Goal: Information Seeking & Learning: Learn about a topic

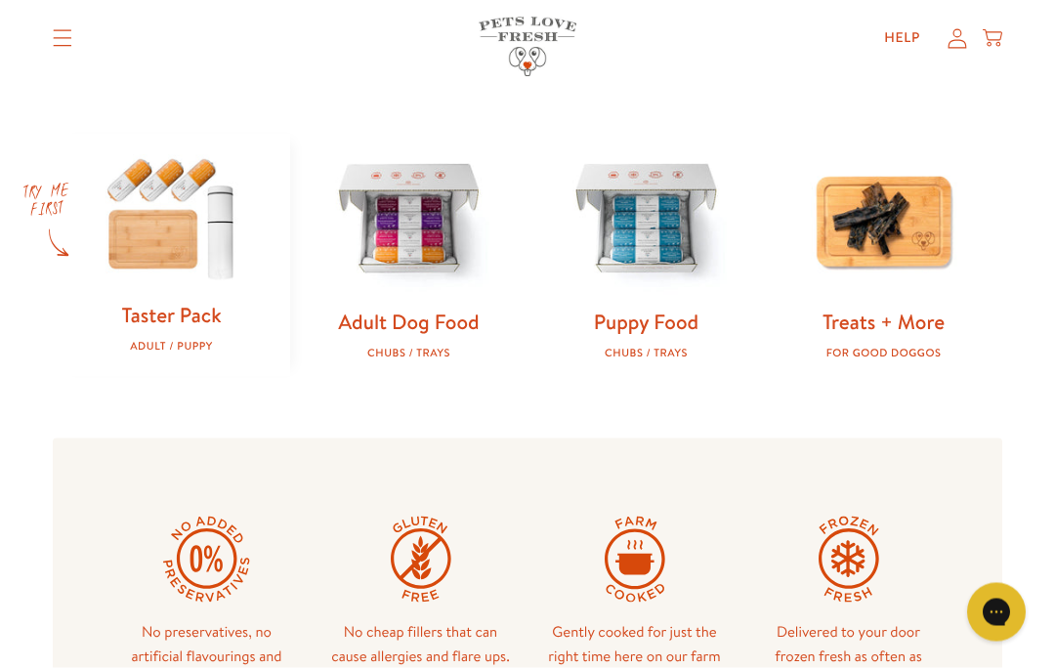
scroll to position [577, 0]
click at [424, 232] on img at bounding box center [408, 220] width 175 height 175
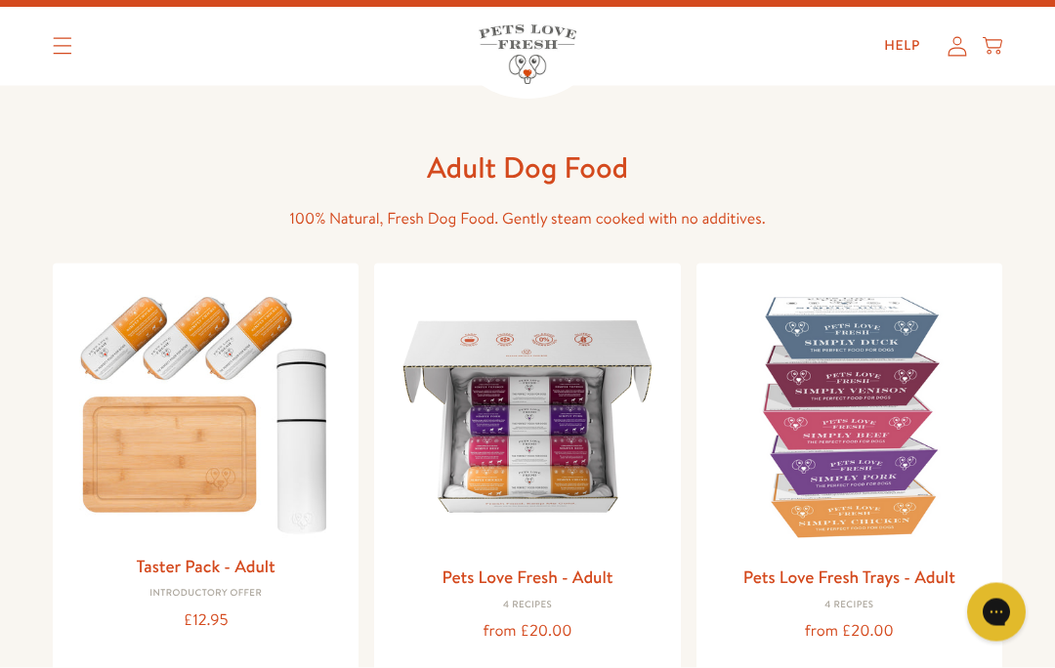
scroll to position [35, 0]
click at [539, 428] on img at bounding box center [527, 415] width 274 height 274
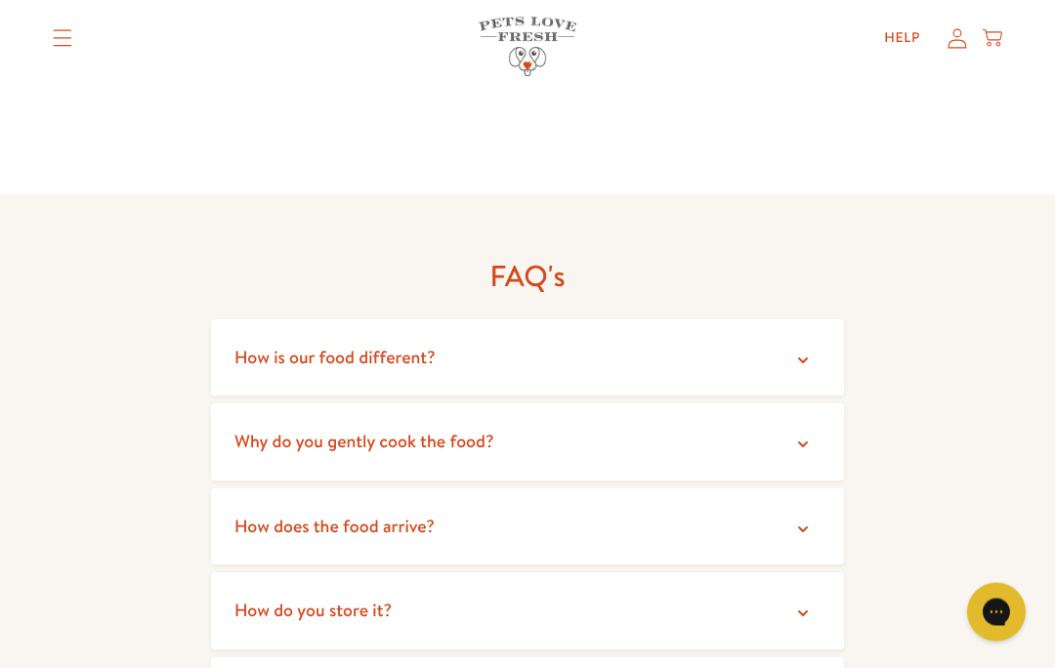
scroll to position [3359, 0]
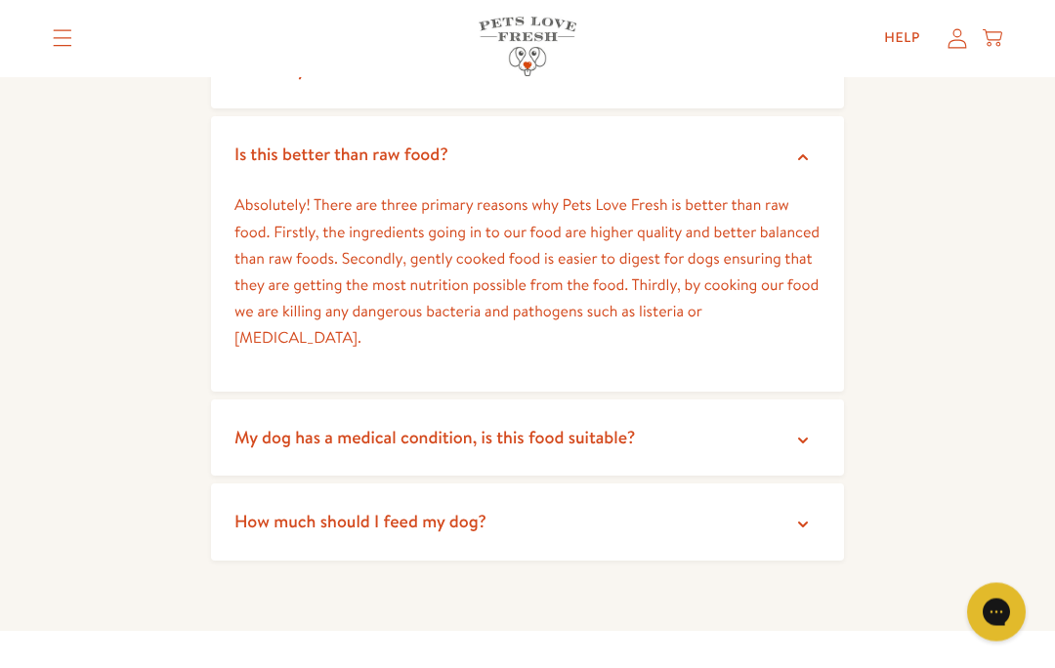
scroll to position [4029, 0]
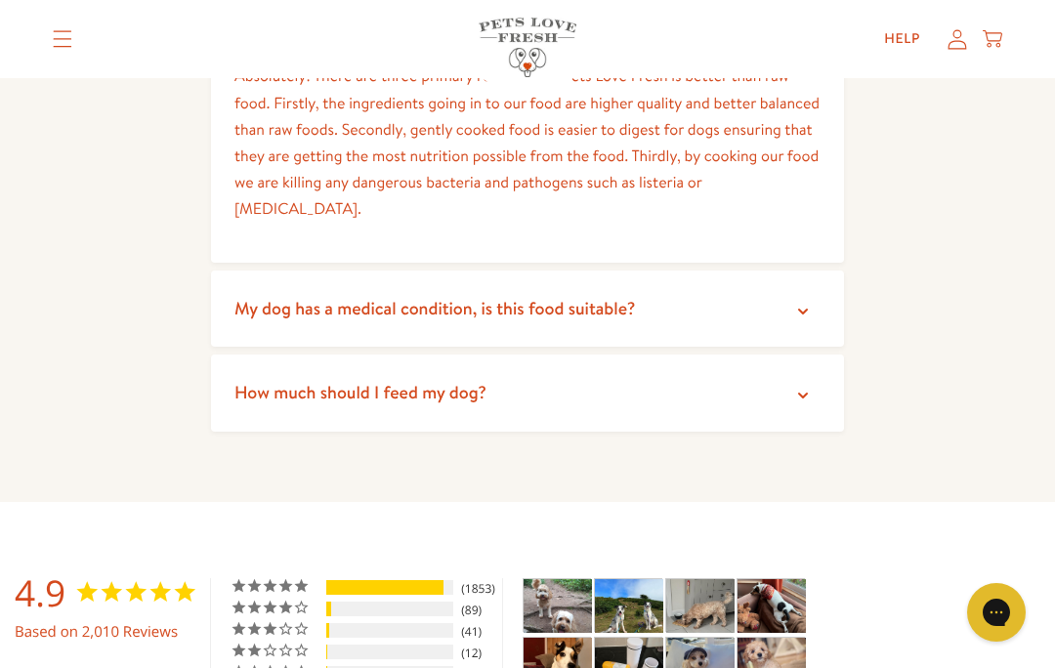
click at [799, 354] on summary "How much should I feed my dog?" at bounding box center [527, 392] width 633 height 77
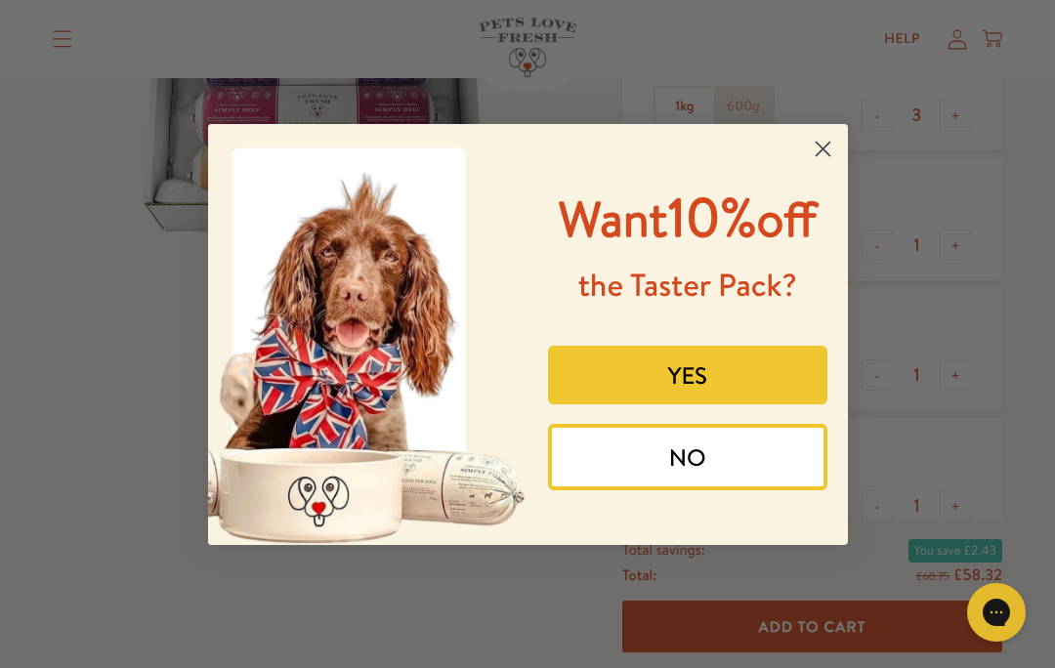
scroll to position [393, 0]
click at [824, 144] on circle "Close dialog" at bounding box center [822, 148] width 32 height 32
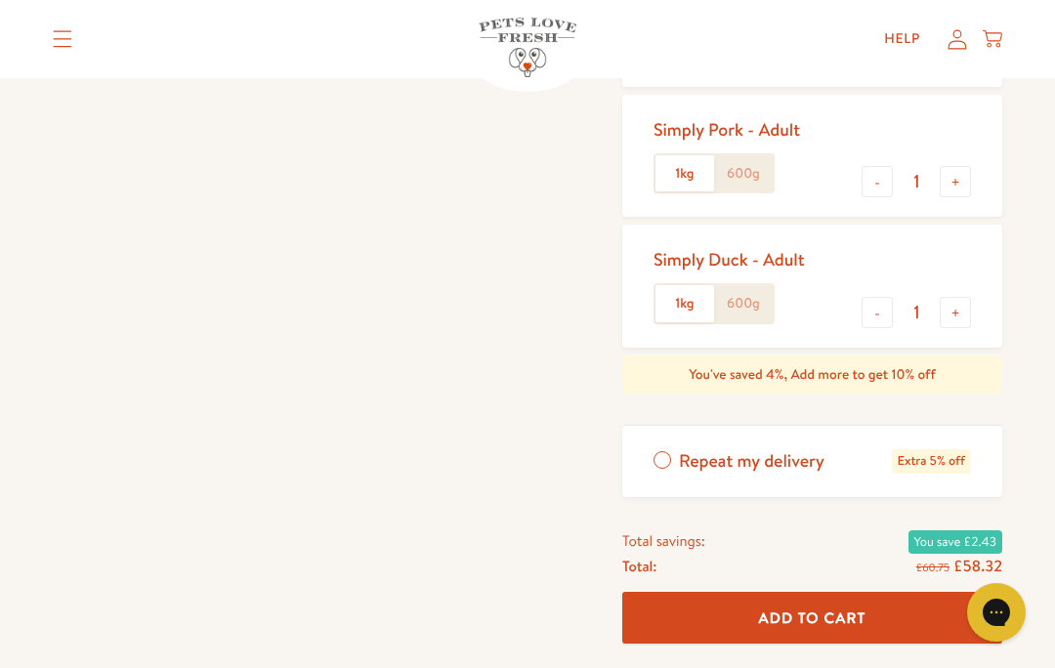
scroll to position [0, 0]
